Goal: Task Accomplishment & Management: Use online tool/utility

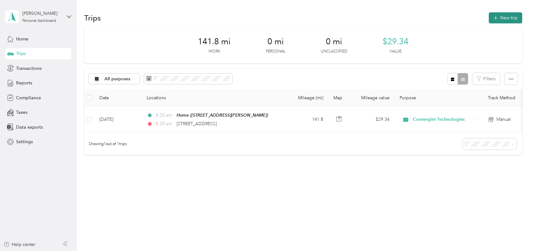
click at [511, 17] on button "New trip" at bounding box center [505, 17] width 33 height 11
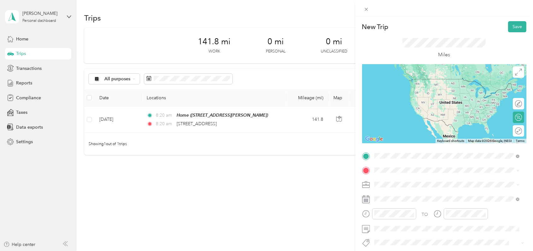
click at [403, 180] on span "2845 Greenbriar Road Green Bay, Wisconsin 54311, United States" at bounding box center [417, 178] width 63 height 6
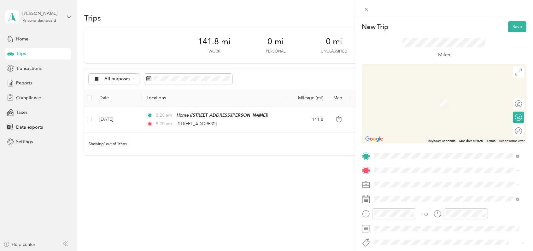
click at [398, 102] on span "W134N5492 Campbell Dr, Menomonee Falls, WI, United States , 53051, Menomonee Fa…" at bounding box center [441, 112] width 111 height 25
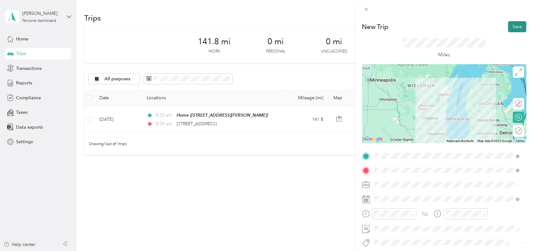
click at [510, 23] on button "Save" at bounding box center [517, 26] width 18 height 11
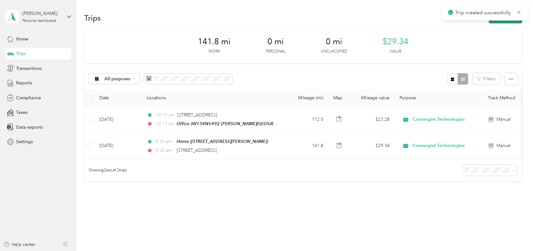
click at [507, 20] on button "New trip" at bounding box center [505, 17] width 33 height 11
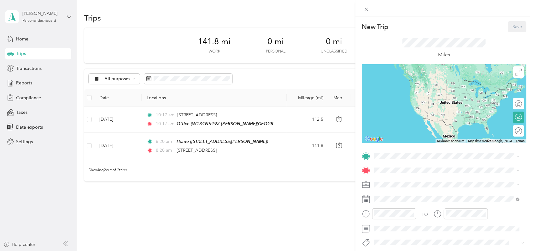
click at [411, 192] on span "W134N5492 Campbell Dr, Menomonee Falls, WI, United States , 53051, Menomonee Fa…" at bounding box center [441, 197] width 111 height 25
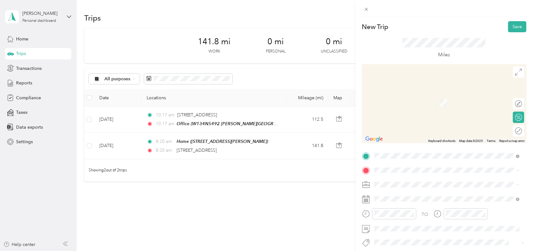
click at [400, 159] on span "1251 Blaine Ave, Racine, WI, United States , 53405, Racine, WI, United States" at bounding box center [423, 161] width 75 height 5
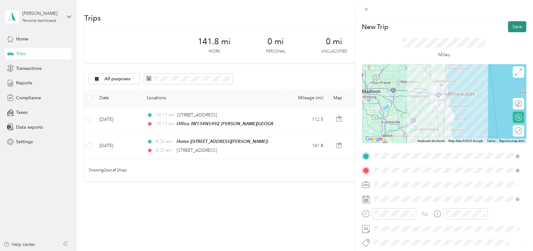
click at [508, 27] on button "Save" at bounding box center [517, 26] width 18 height 11
